Goal: Task Accomplishment & Management: Manage account settings

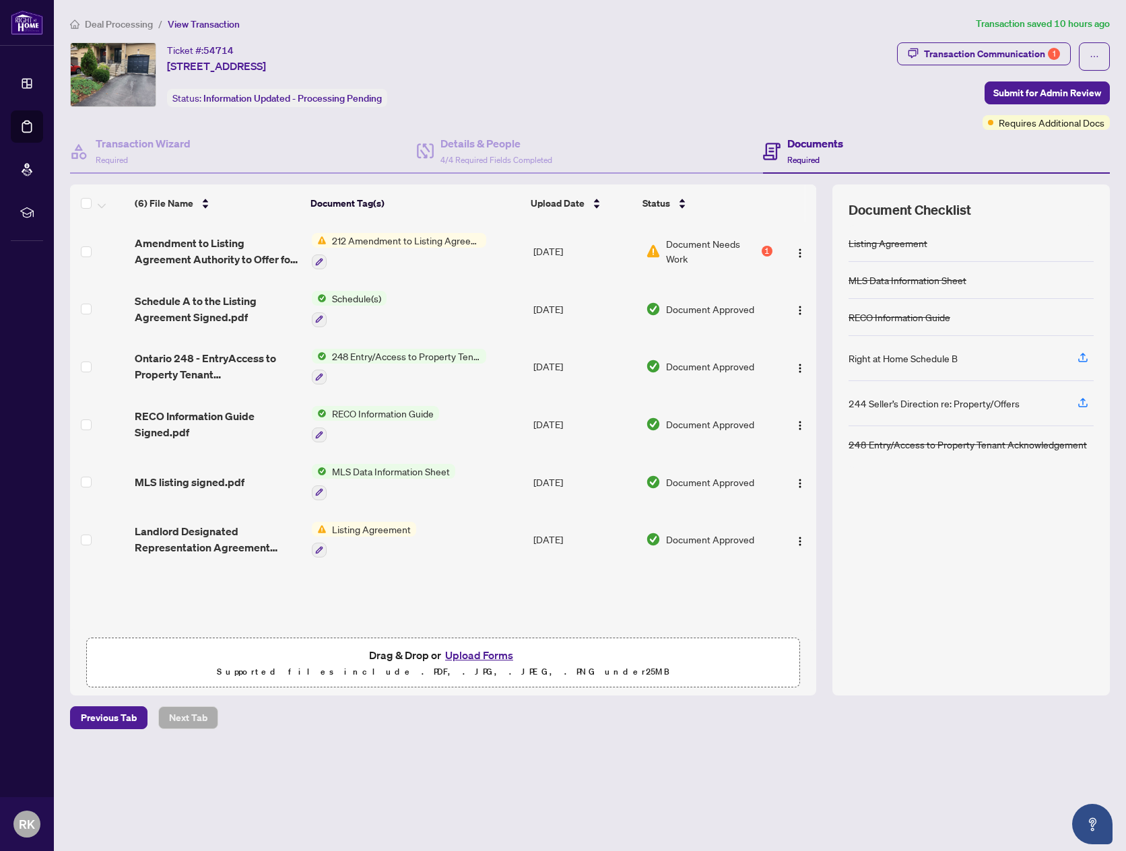
click at [395, 238] on span "212 Amendment to Listing Agreement - Authority to Offer for Lease Price Change/…" at bounding box center [407, 240] width 160 height 15
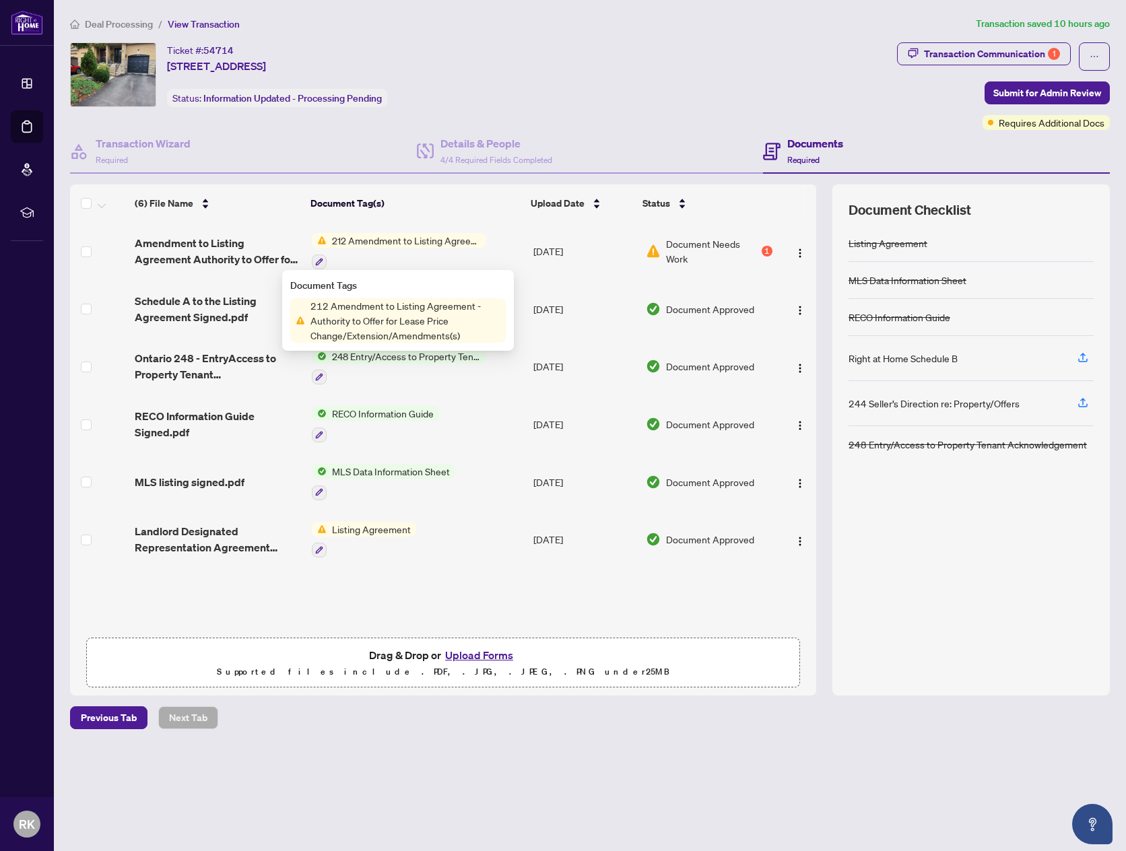
click at [668, 253] on span "Document Needs Work" at bounding box center [712, 251] width 92 height 30
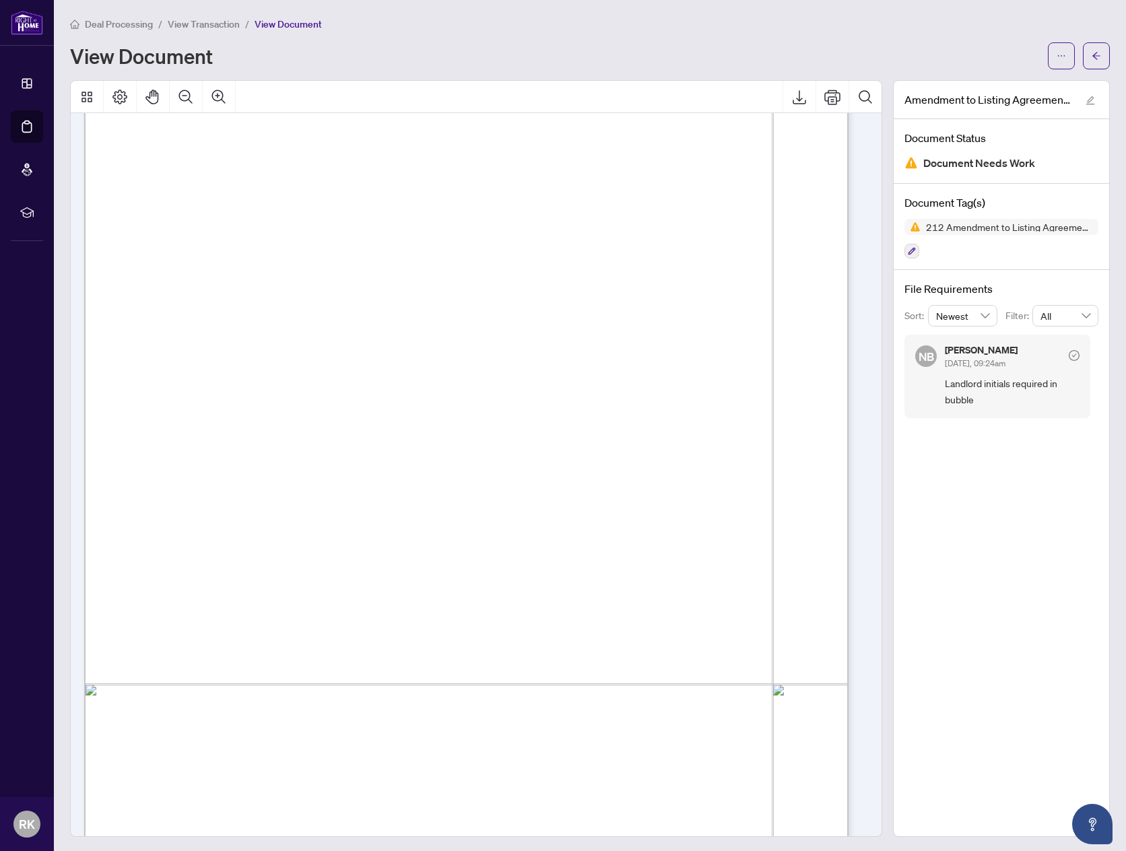
scroll to position [135, 0]
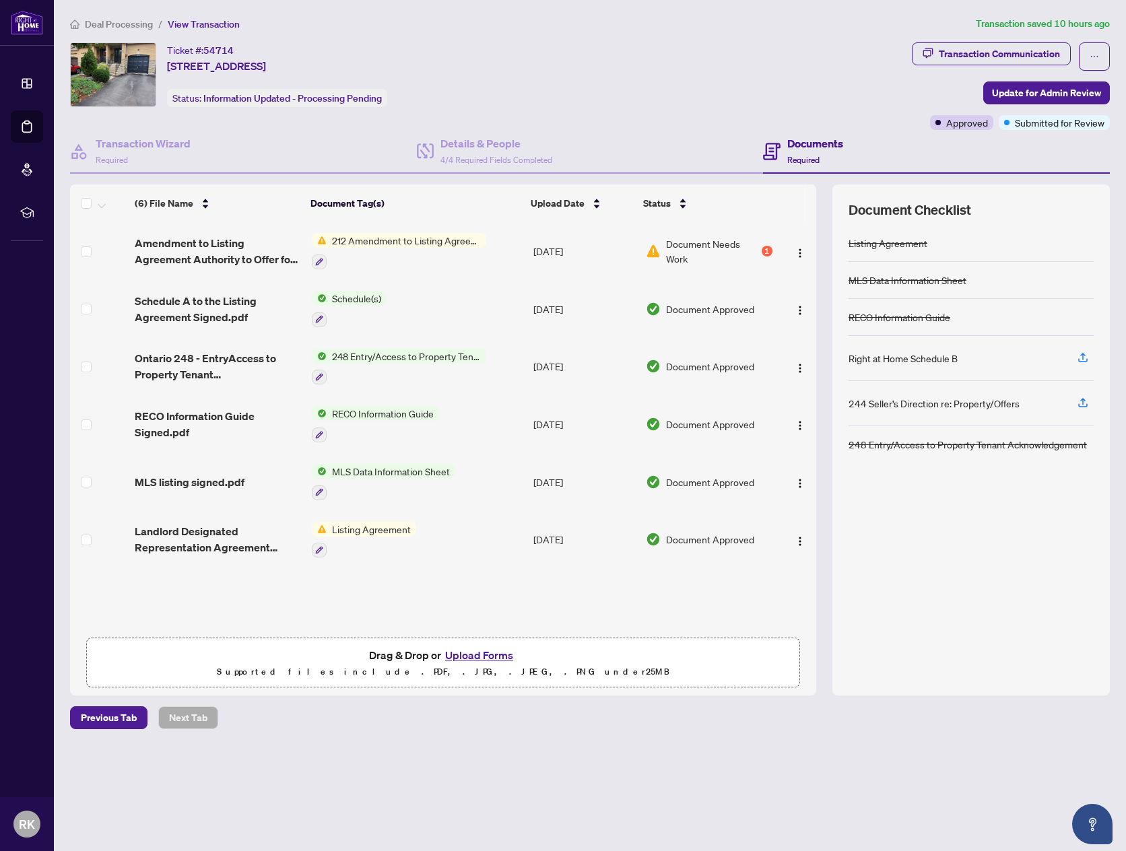
click at [762, 253] on div "1" at bounding box center [767, 251] width 11 height 11
